Goal: Information Seeking & Learning: Learn about a topic

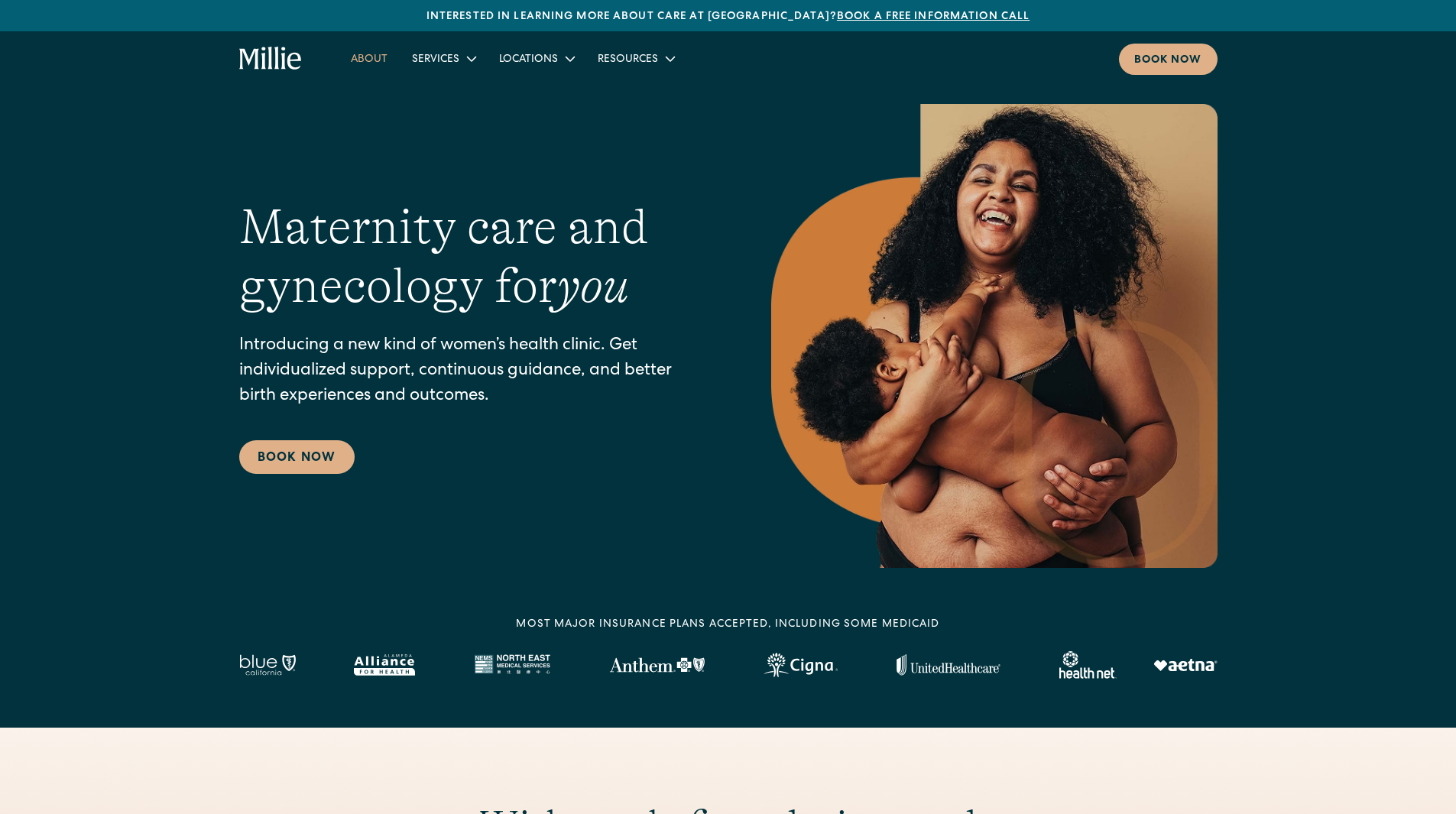
click at [381, 59] on link "About" at bounding box center [368, 58] width 61 height 25
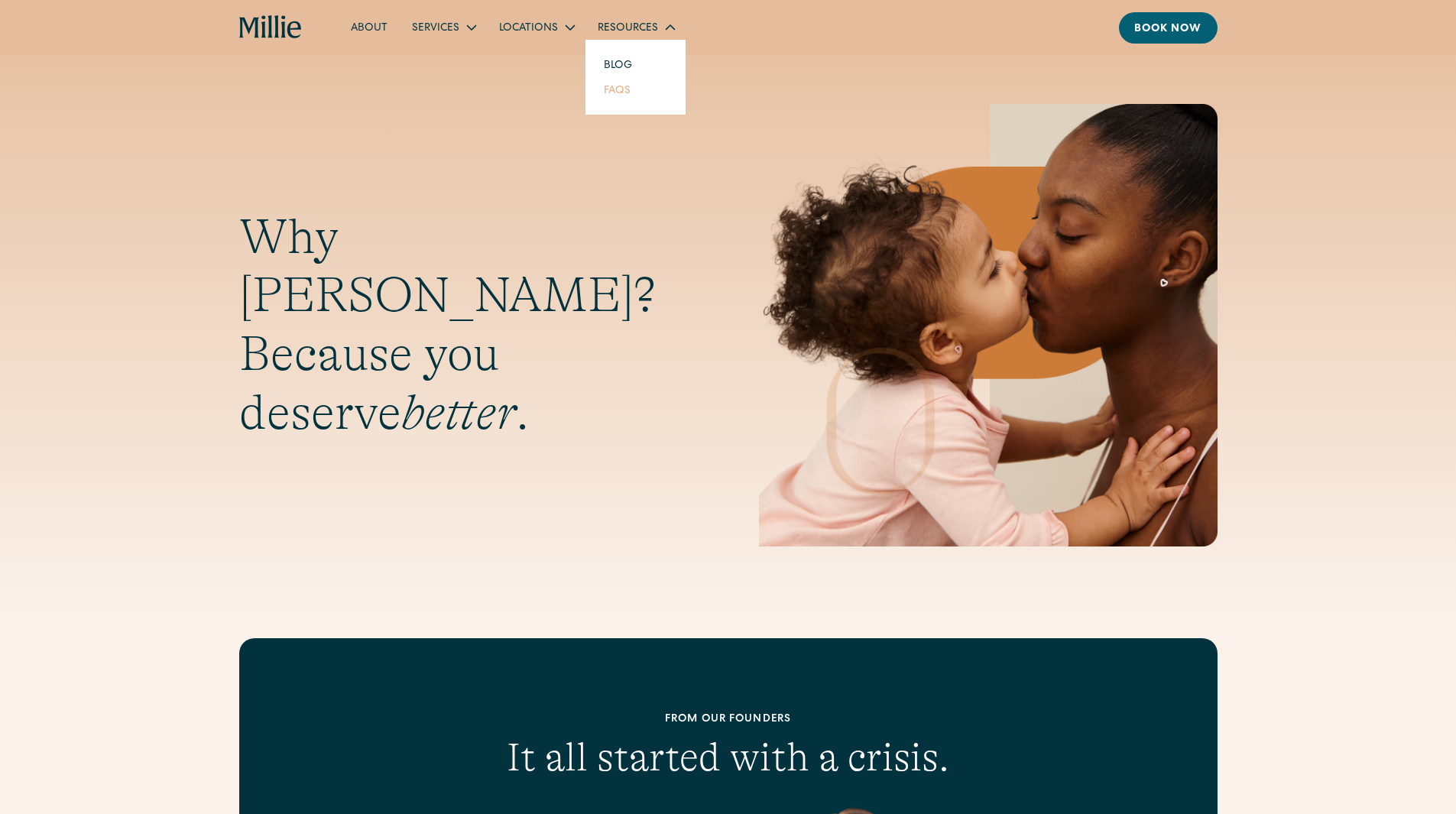
click at [618, 93] on link "FAQs" at bounding box center [616, 89] width 51 height 25
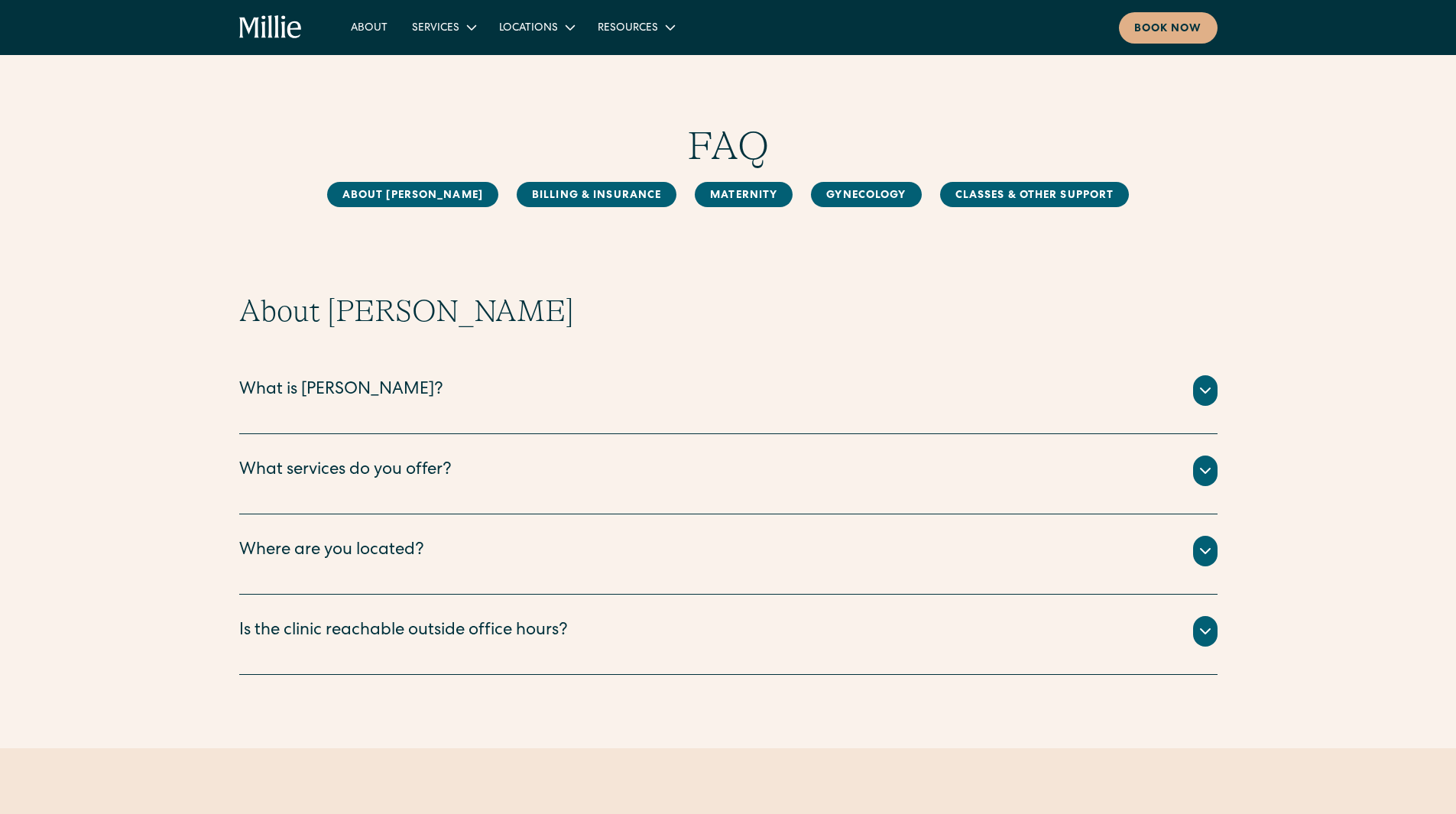
click at [372, 640] on div "Is the clinic reachable outside office hours?" at bounding box center [403, 631] width 328 height 25
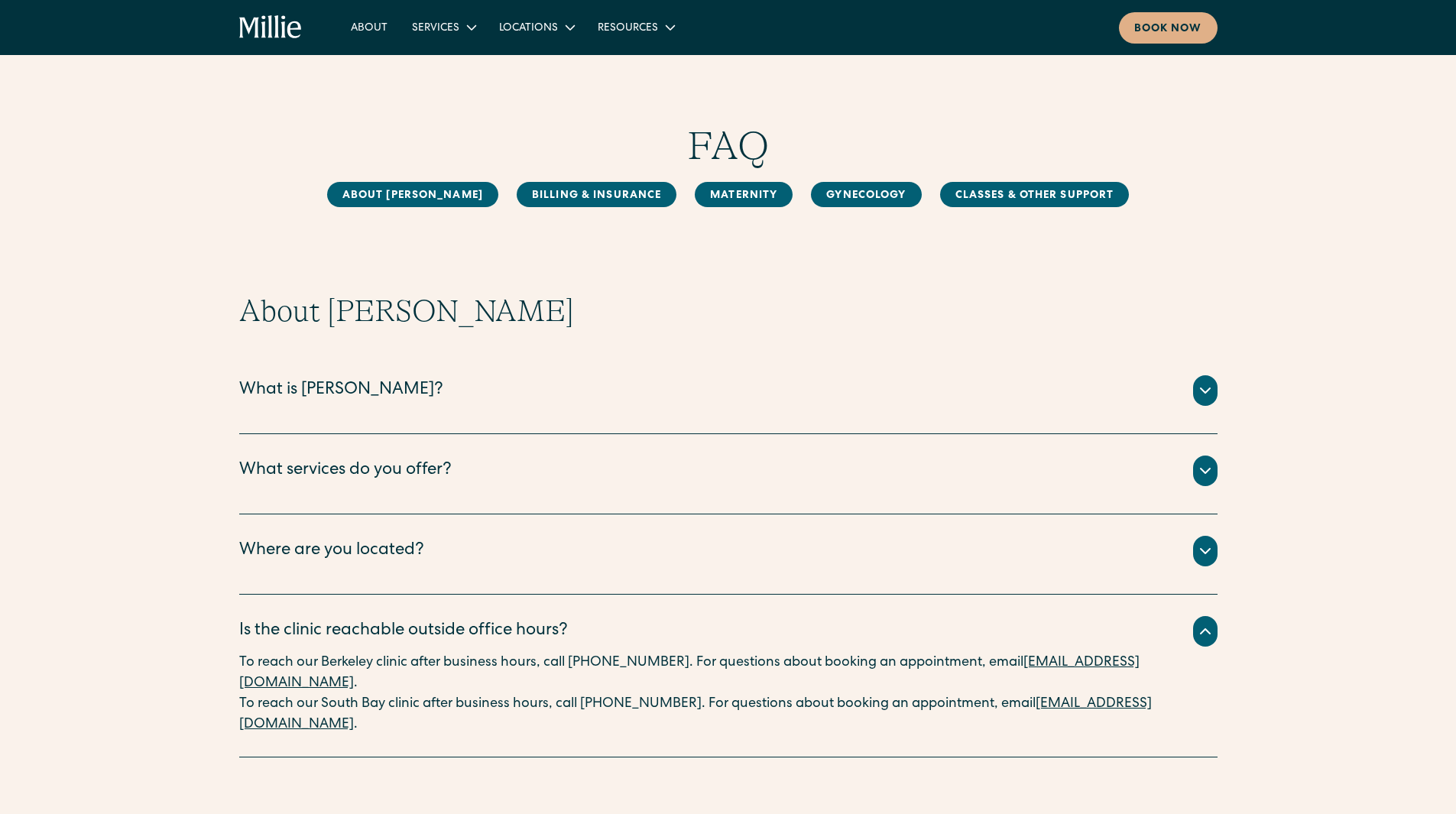
click at [284, 28] on icon "home" at bounding box center [283, 26] width 4 height 23
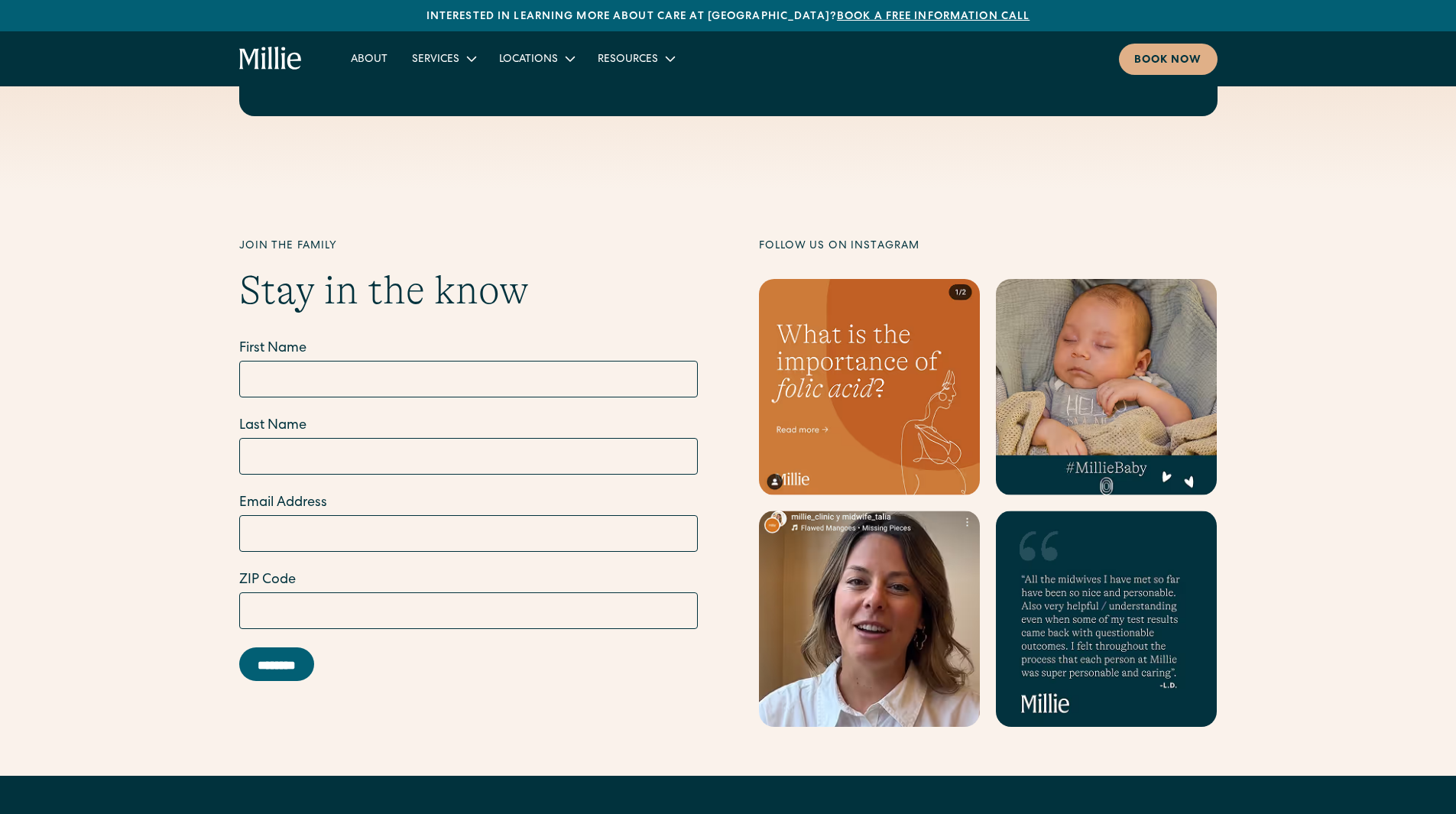
scroll to position [5883, 0]
